Goal: Share content: Share content

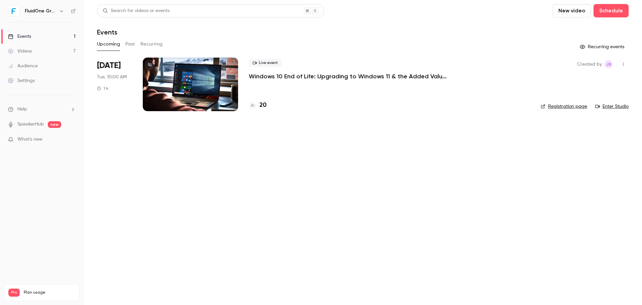
click at [310, 77] on p "Windows 10 End of Life: Upgrading to Windows 11 & the Added Value of Business P…" at bounding box center [349, 76] width 201 height 8
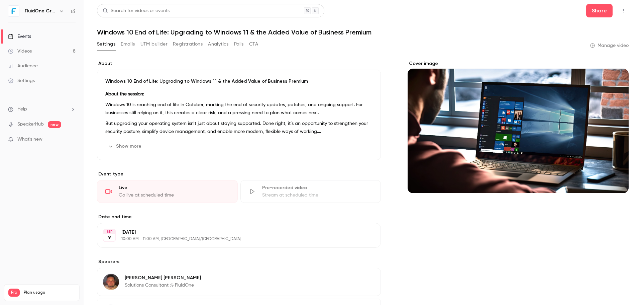
click at [163, 45] on button "UTM builder" at bounding box center [153, 44] width 27 height 11
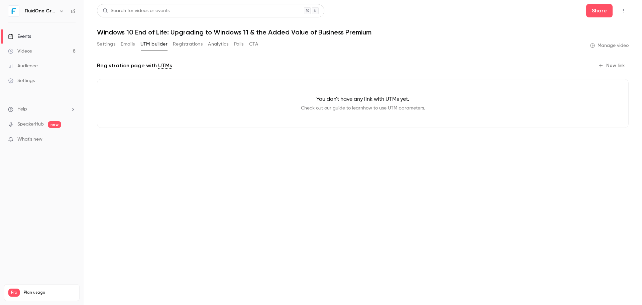
click at [184, 44] on button "Registrations" at bounding box center [188, 44] width 30 height 11
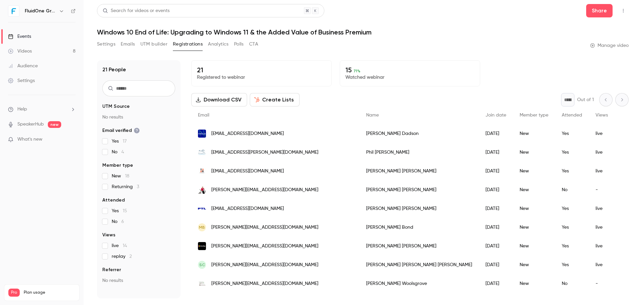
click at [215, 42] on button "Analytics" at bounding box center [218, 44] width 21 height 11
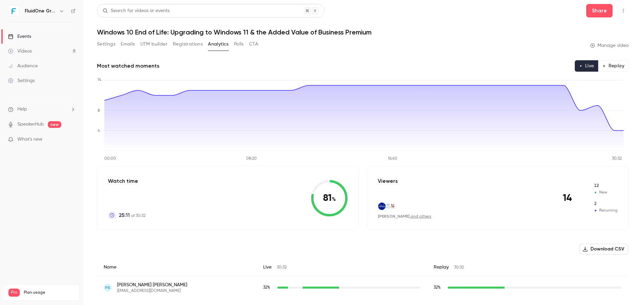
click at [238, 42] on button "Polls" at bounding box center [239, 44] width 10 height 11
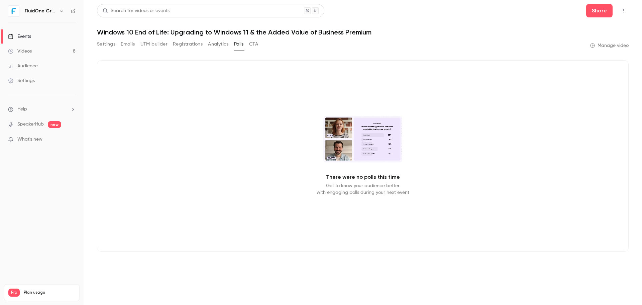
click at [253, 44] on button "CTA" at bounding box center [253, 44] width 9 height 11
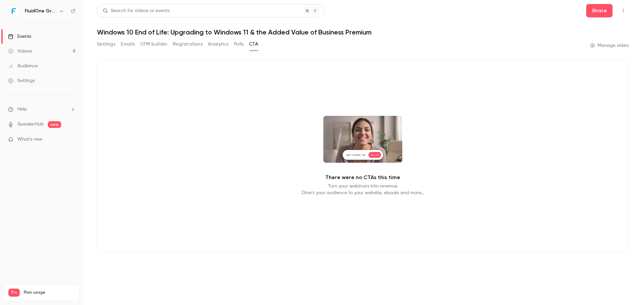
click at [130, 43] on button "Emails" at bounding box center [128, 44] width 14 height 11
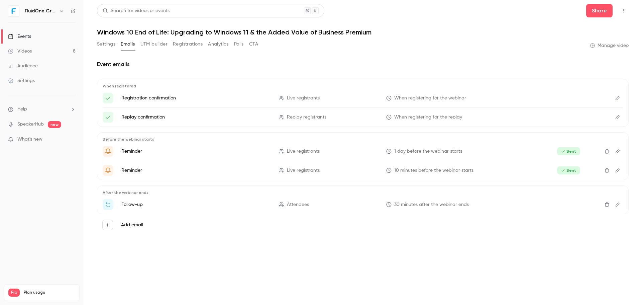
click at [46, 52] on link "Videos 8" at bounding box center [42, 51] width 84 height 15
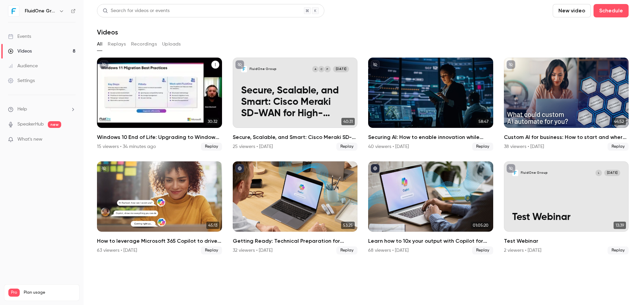
click at [214, 65] on icon "Windows 10 End of Life: Upgrading to Windows 11 & the Added Value of Business P…" at bounding box center [215, 65] width 4 height 4
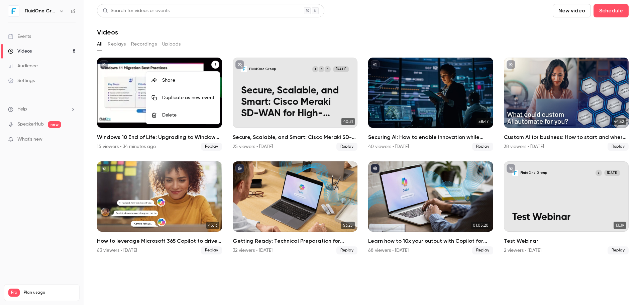
click at [214, 65] on div at bounding box center [321, 152] width 642 height 305
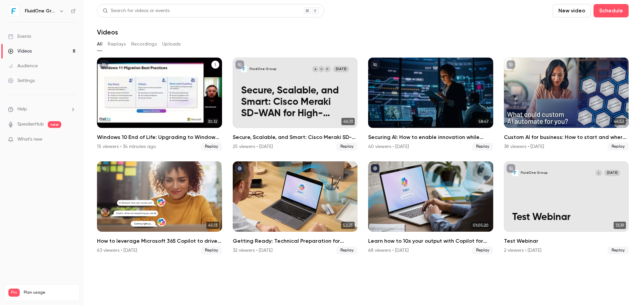
click at [217, 63] on icon "Windows 10 End of Life: Upgrading to Windows 11 & the Added Value of Business P…" at bounding box center [215, 65] width 4 height 4
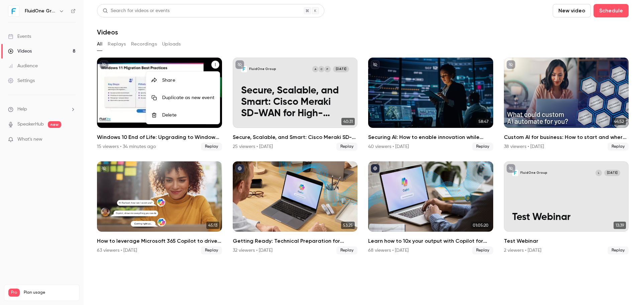
click at [204, 75] on li "Share" at bounding box center [183, 80] width 74 height 17
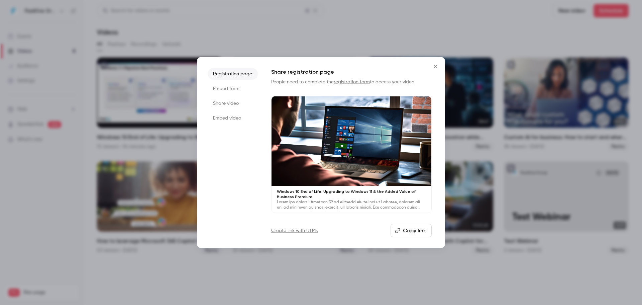
click at [237, 90] on li "Embed form" at bounding box center [233, 88] width 50 height 12
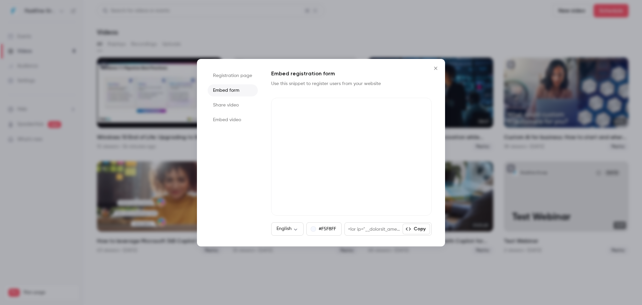
click at [232, 105] on li "Share video" at bounding box center [233, 105] width 50 height 12
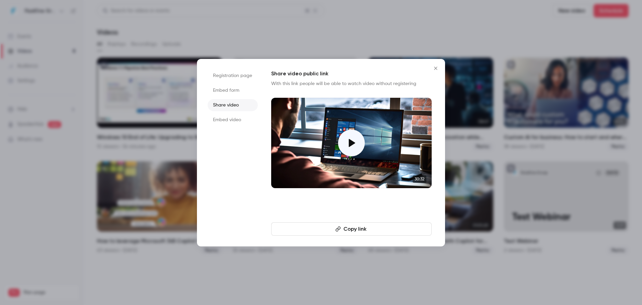
click at [228, 122] on li "Embed video" at bounding box center [233, 120] width 50 height 12
click at [361, 229] on button "Copy embed code" at bounding box center [351, 228] width 161 height 13
